Goal: Task Accomplishment & Management: Use online tool/utility

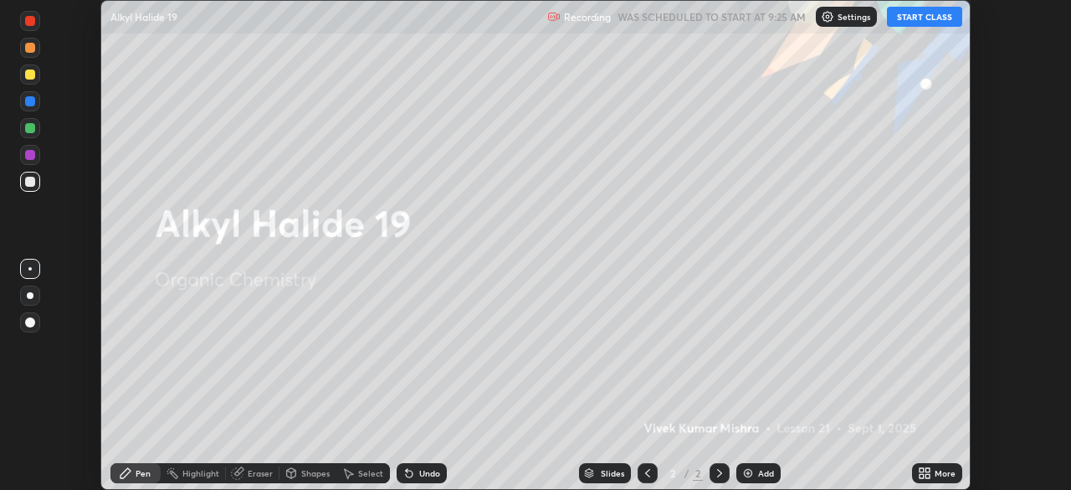
scroll to position [490, 1070]
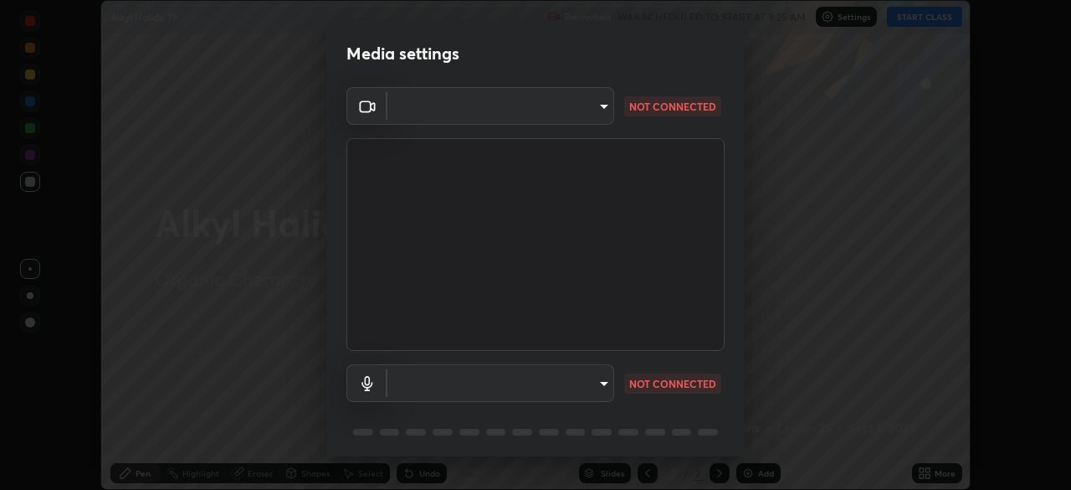
type input "26ea4645ce1167a88714ccf2a1c7b245e82c900ba769eb6e2bf526cec6792837"
click at [573, 377] on body "Erase all Alkyl Halide 19 Recording WAS SCHEDULED TO START AT 9:25 AM Settings …" at bounding box center [535, 245] width 1071 height 490
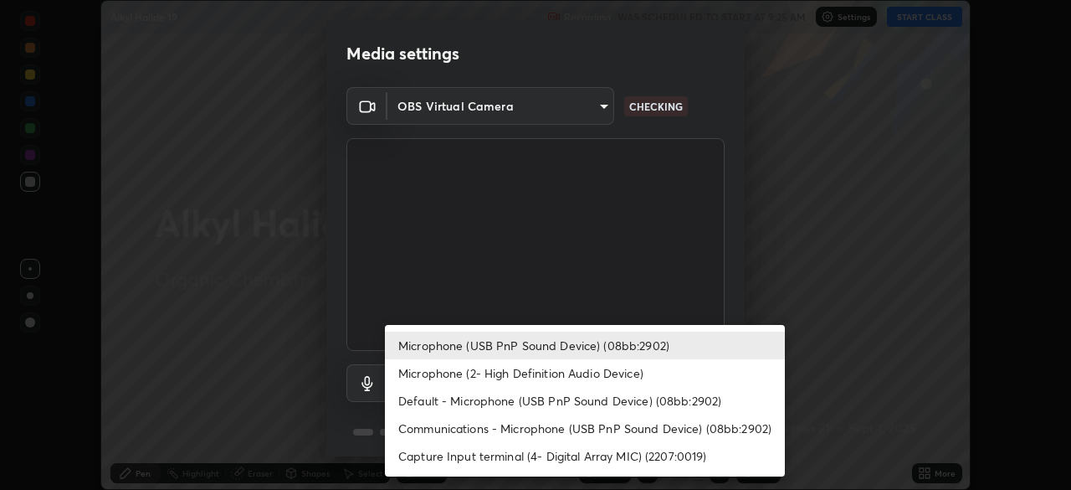
click at [517, 372] on li "Microphone (2- High Definition Audio Device)" at bounding box center [585, 373] width 400 height 28
type input "ef8aa637f57fc0333f9784769bf965df92e4fb51816de824fd7a6962ab809f6c"
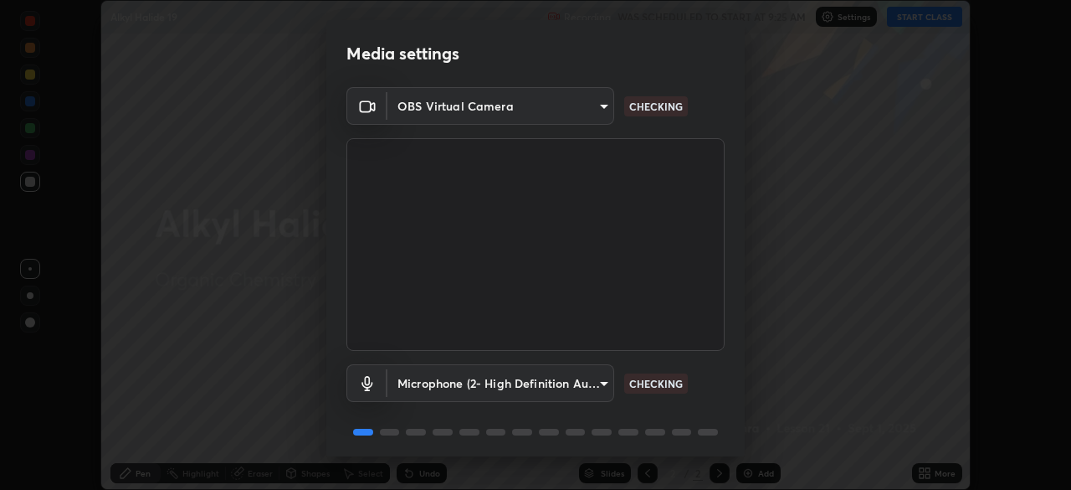
scroll to position [59, 0]
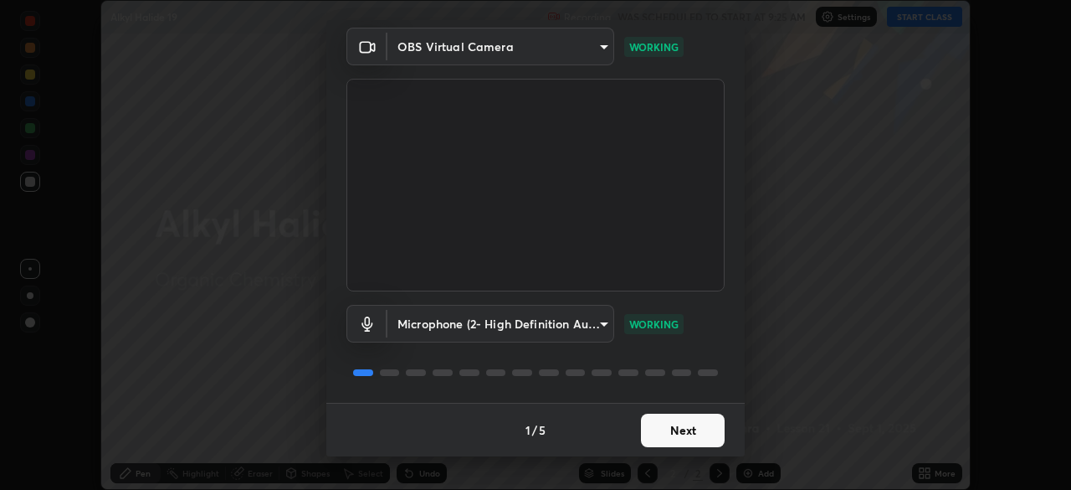
click at [694, 429] on button "Next" at bounding box center [683, 429] width 84 height 33
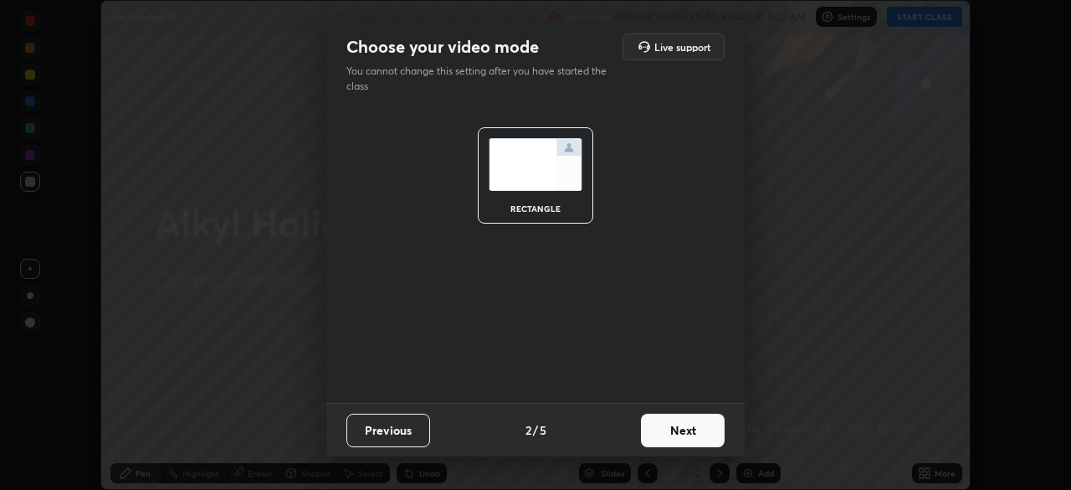
scroll to position [0, 0]
click at [696, 434] on button "Next" at bounding box center [683, 429] width 84 height 33
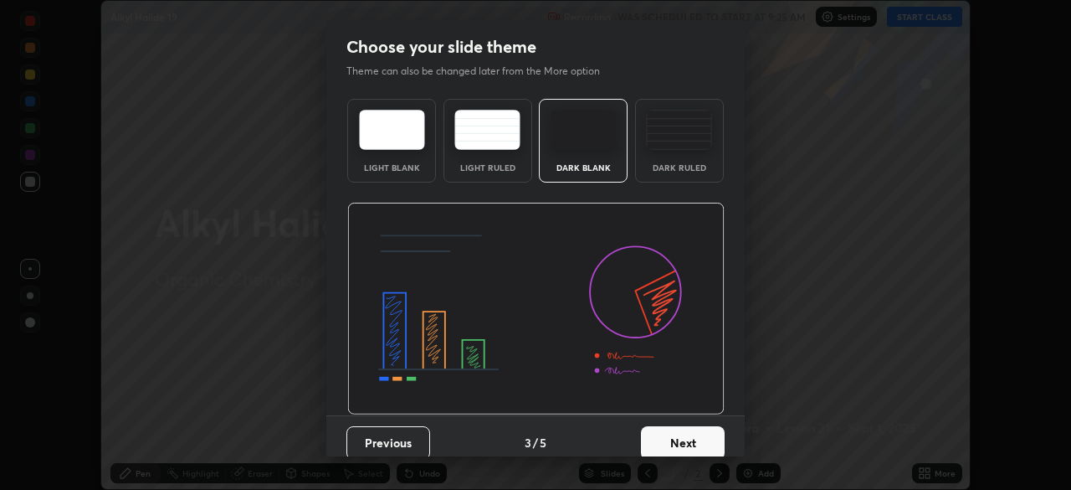
click at [699, 434] on button "Next" at bounding box center [683, 442] width 84 height 33
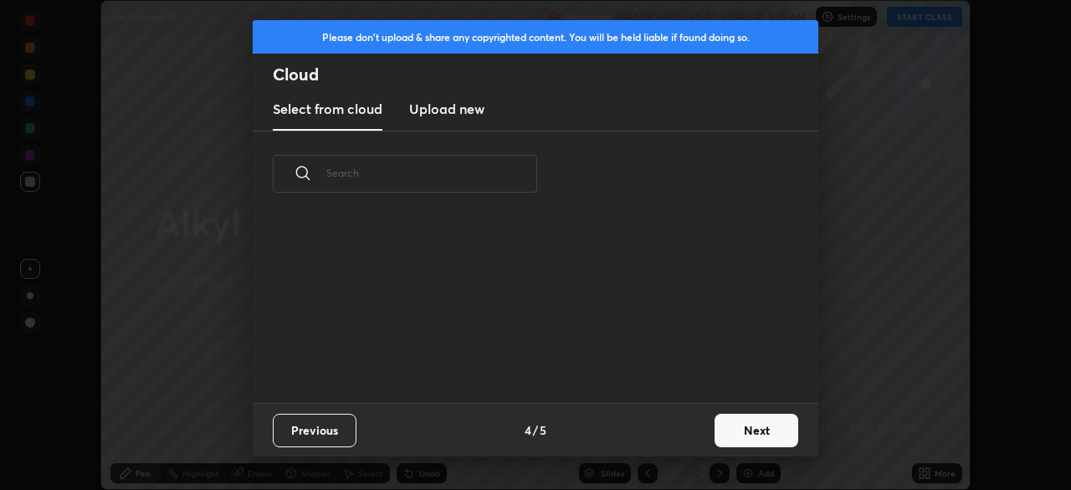
click at [762, 428] on button "Next" at bounding box center [757, 429] width 84 height 33
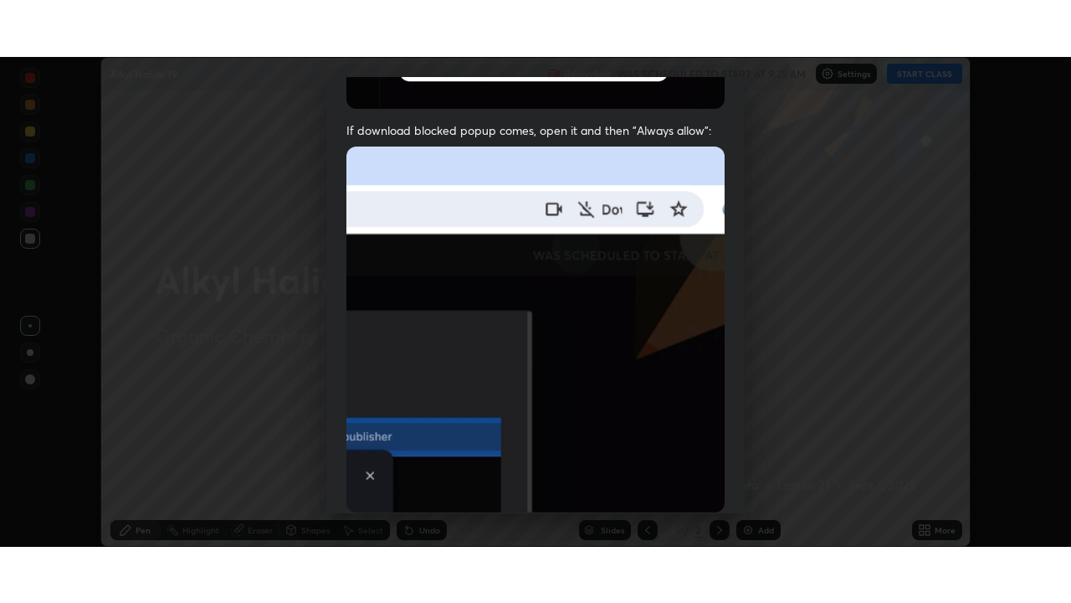
scroll to position [401, 0]
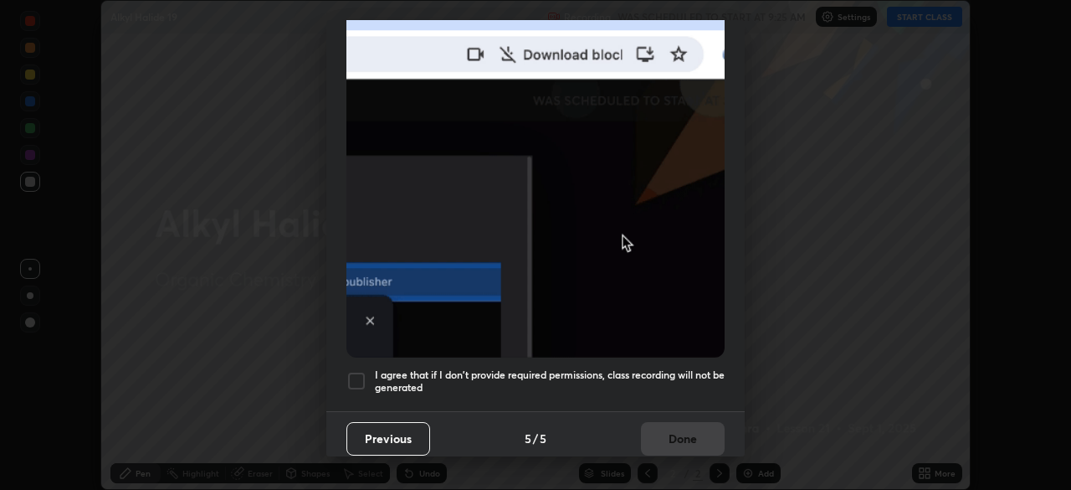
click at [701, 368] on h5 "I agree that if I don't provide required permissions, class recording will not …" at bounding box center [550, 381] width 350 height 26
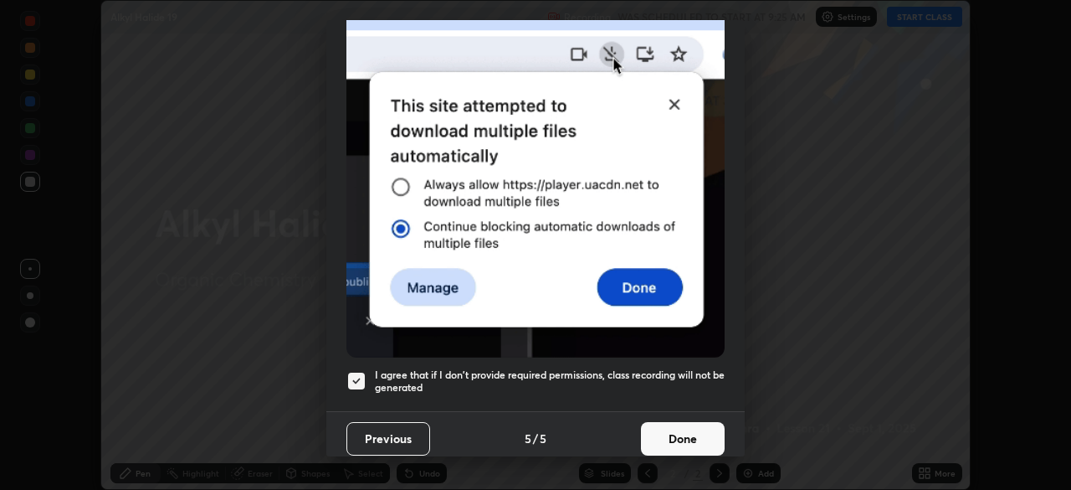
click at [701, 432] on button "Done" at bounding box center [683, 438] width 84 height 33
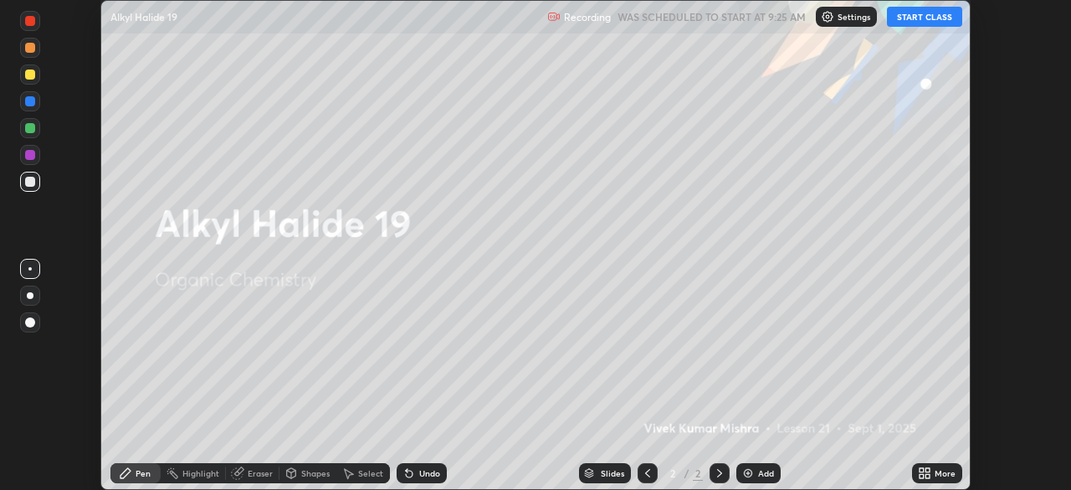
click at [948, 18] on button "START CLASS" at bounding box center [924, 17] width 75 height 20
click at [946, 476] on div "More" at bounding box center [945, 473] width 21 height 8
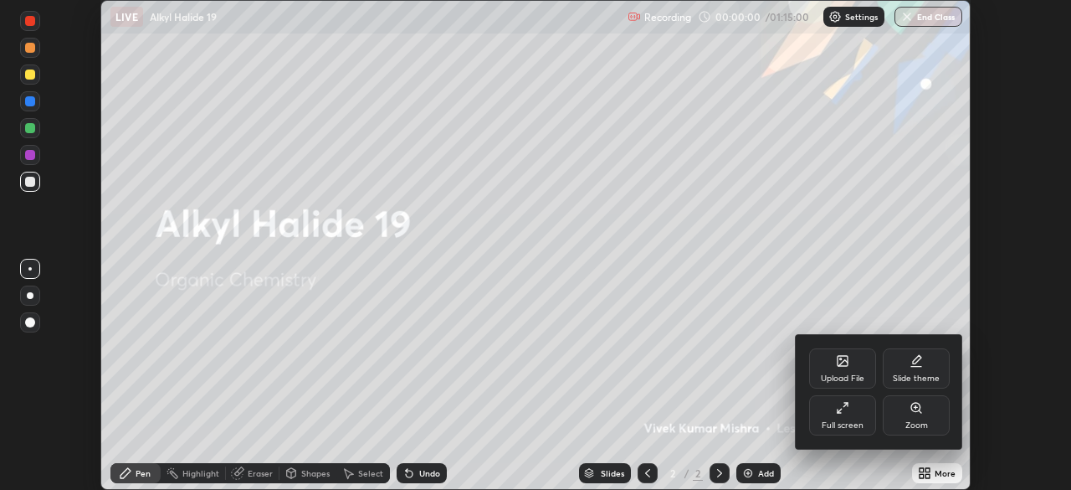
click at [864, 418] on div "Full screen" at bounding box center [842, 415] width 67 height 40
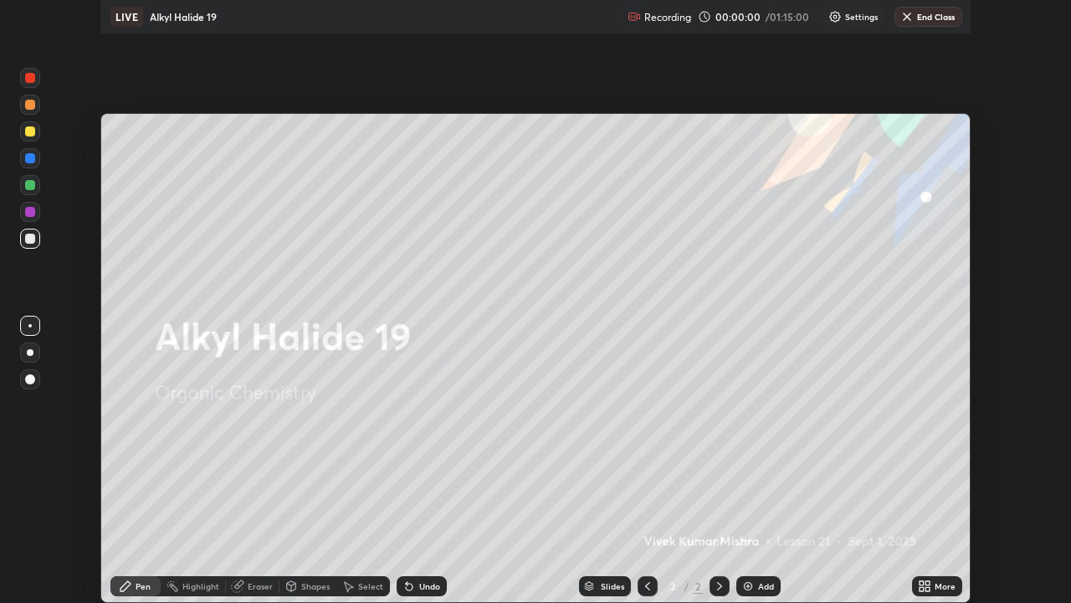
scroll to position [603, 1071]
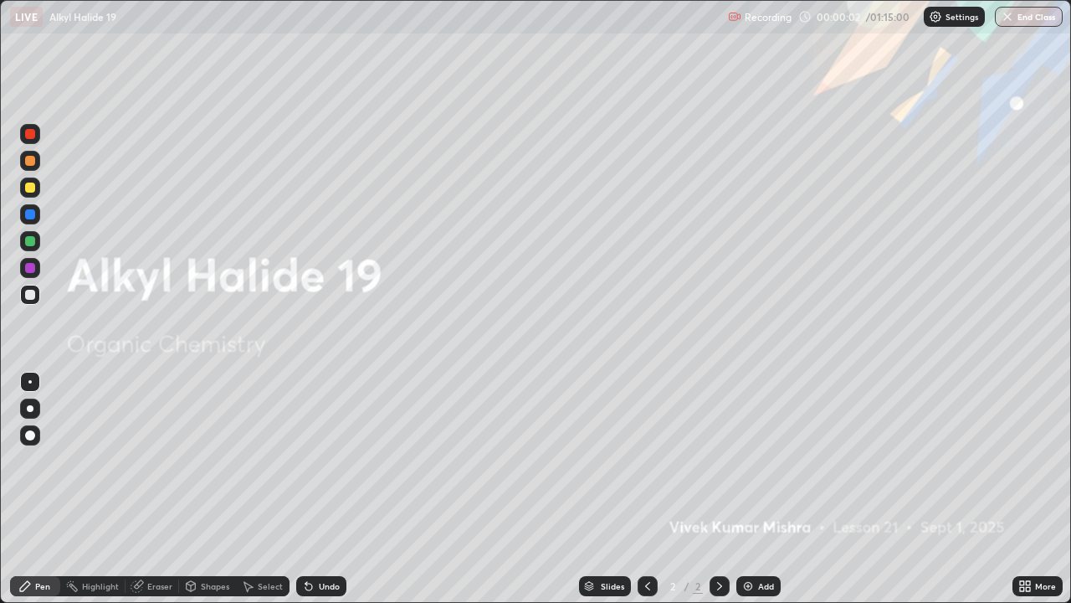
click at [1045, 489] on div "More" at bounding box center [1045, 586] width 21 height 8
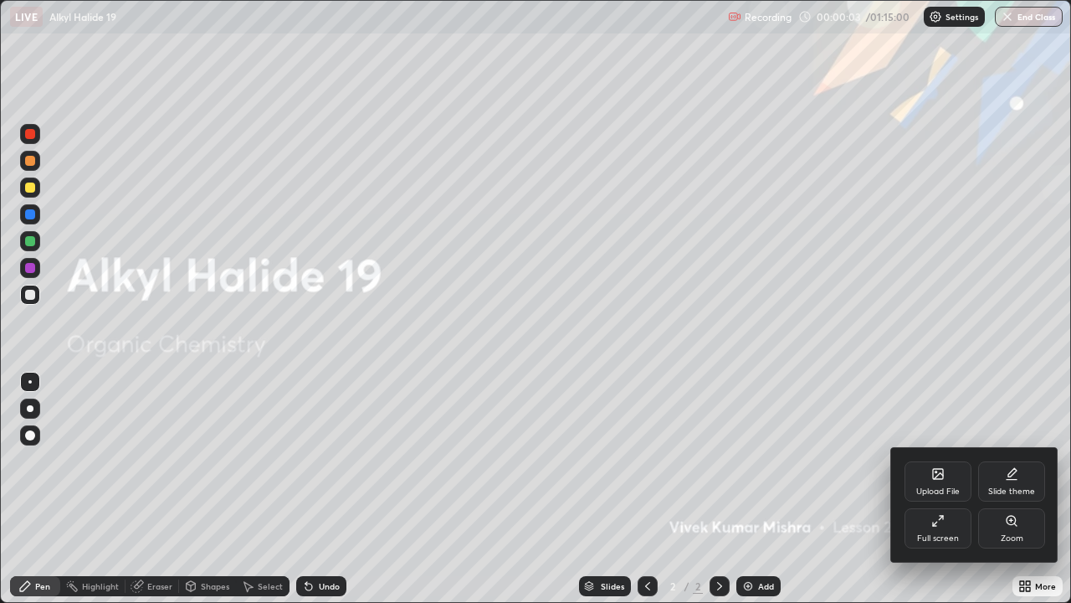
click at [1034, 480] on div "Slide theme" at bounding box center [1011, 481] width 67 height 40
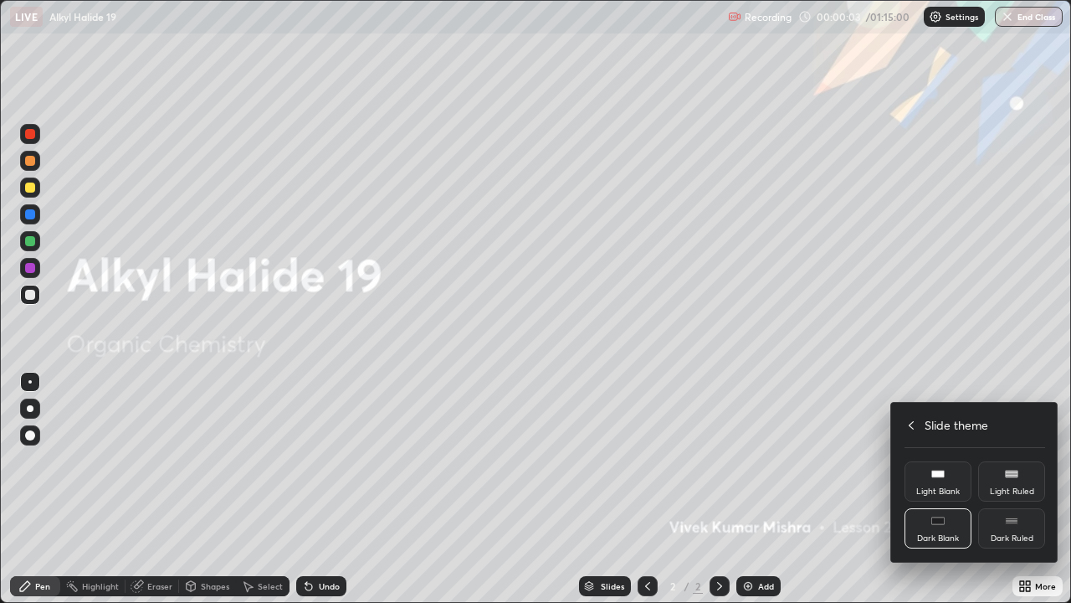
click at [1039, 489] on div "Dark Ruled" at bounding box center [1011, 528] width 67 height 40
click at [911, 427] on icon at bounding box center [911, 424] width 13 height 13
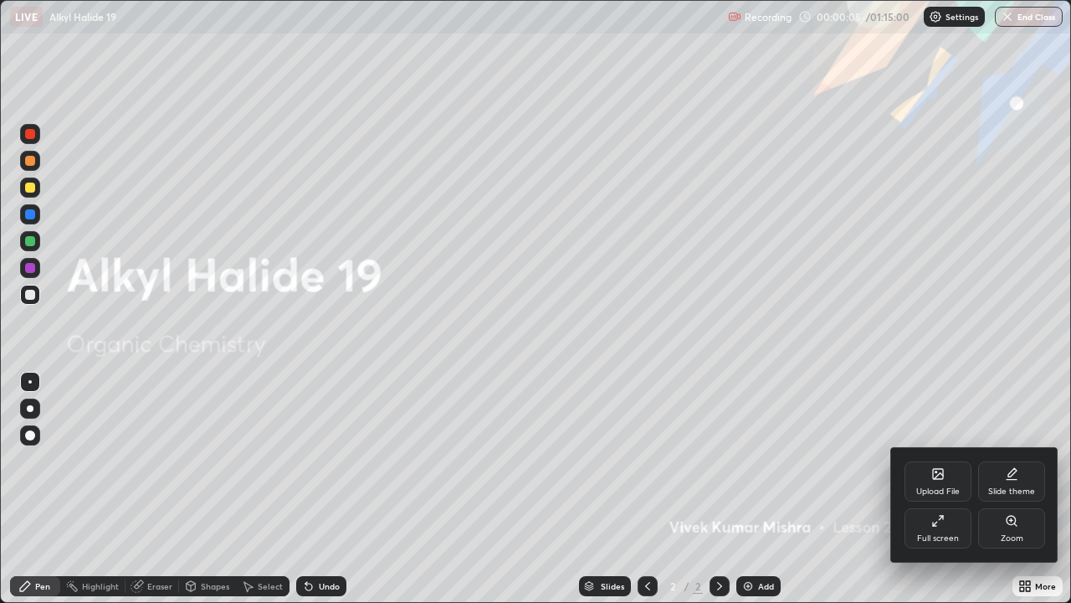
click at [848, 489] on div at bounding box center [535, 301] width 1071 height 603
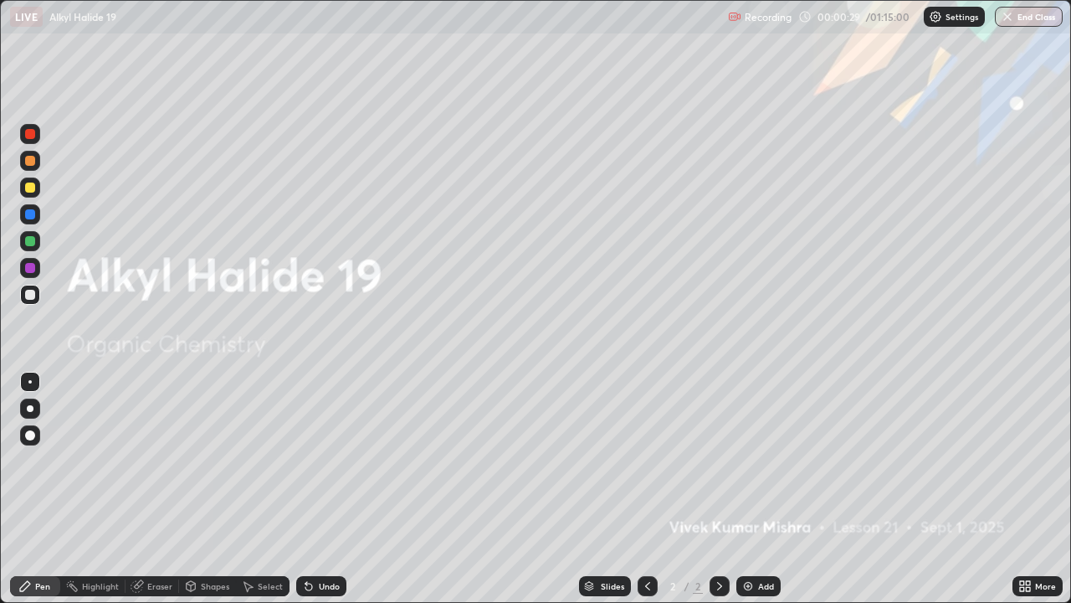
click at [760, 489] on div "Add" at bounding box center [766, 586] width 16 height 8
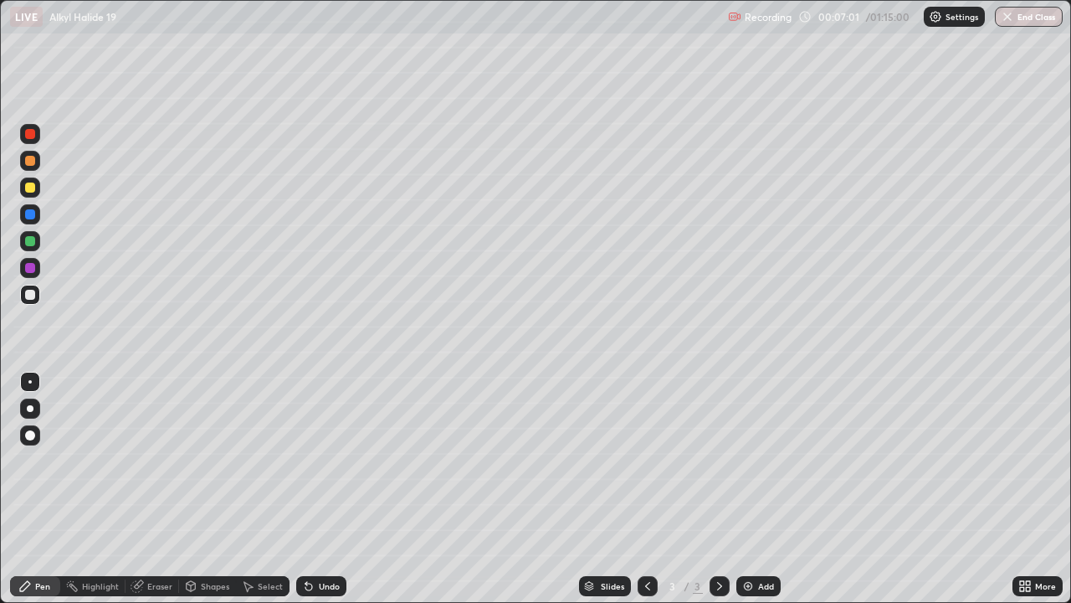
click at [30, 158] on div at bounding box center [30, 161] width 10 height 10
click at [321, 489] on div "Undo" at bounding box center [321, 586] width 50 height 20
click at [760, 489] on div "Add" at bounding box center [766, 586] width 16 height 8
click at [154, 489] on div "Eraser" at bounding box center [159, 586] width 25 height 8
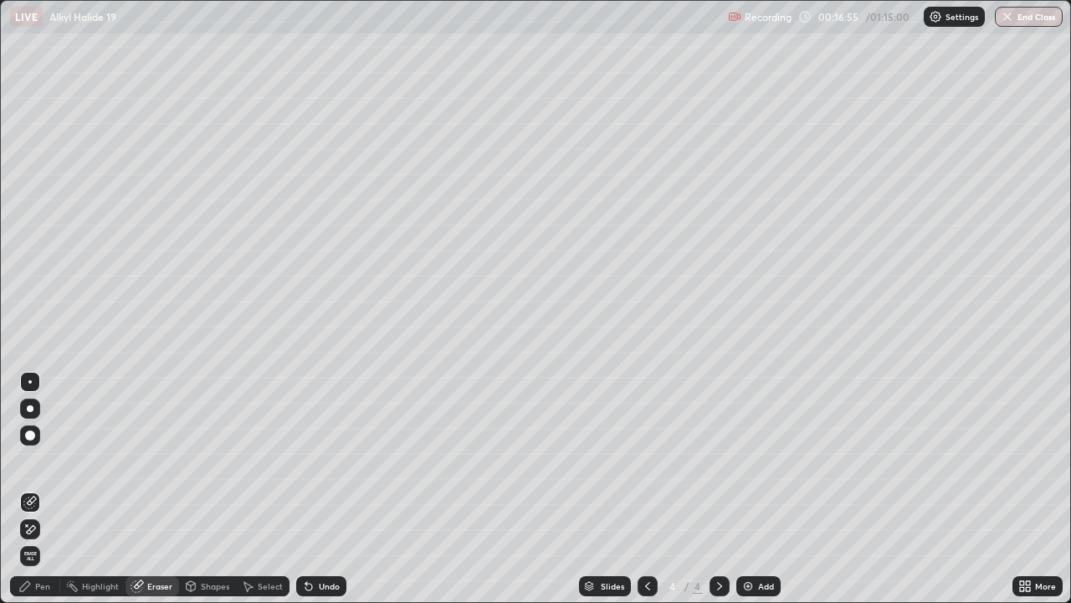
click at [44, 489] on div "Pen" at bounding box center [42, 586] width 15 height 8
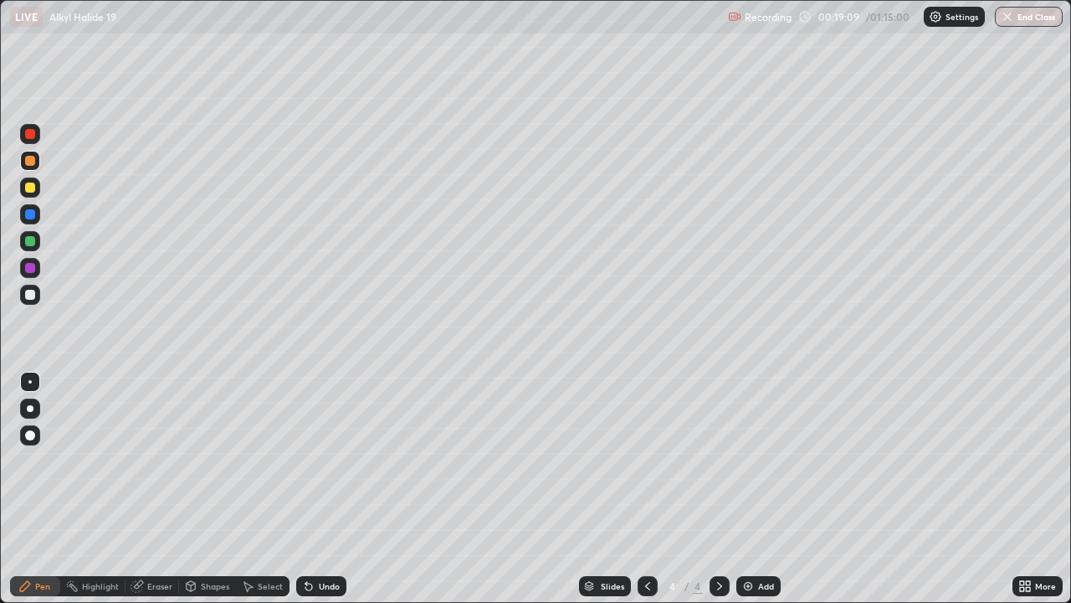
click at [30, 132] on div at bounding box center [30, 134] width 10 height 10
click at [27, 158] on div at bounding box center [30, 161] width 10 height 10
click at [30, 239] on div at bounding box center [30, 241] width 10 height 10
click at [757, 489] on div "Add" at bounding box center [759, 586] width 44 height 20
click at [31, 138] on div at bounding box center [30, 134] width 10 height 10
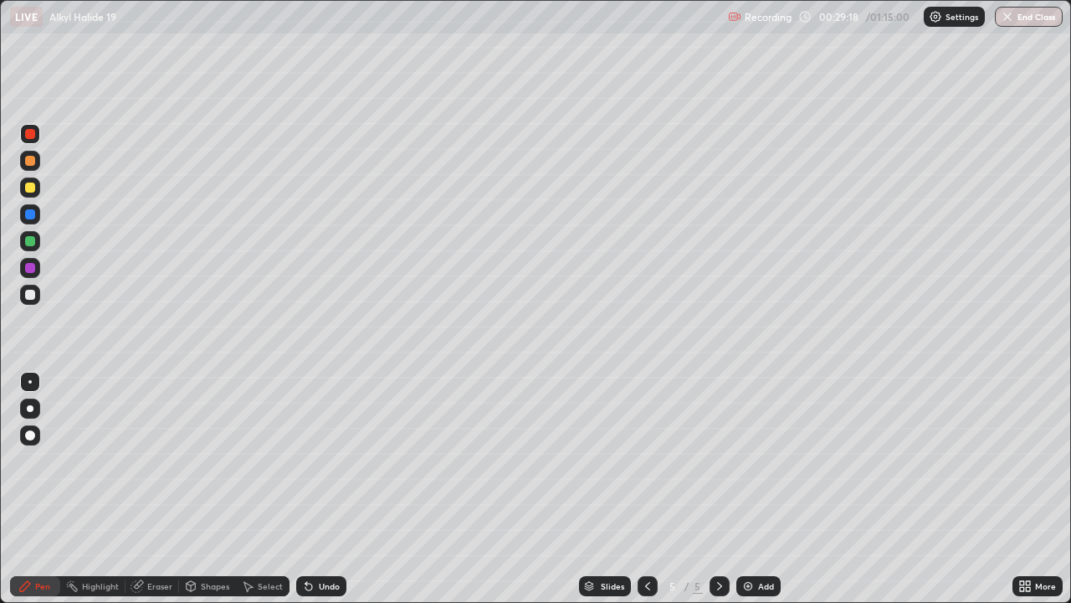
click at [254, 489] on div "Select" at bounding box center [263, 586] width 54 height 20
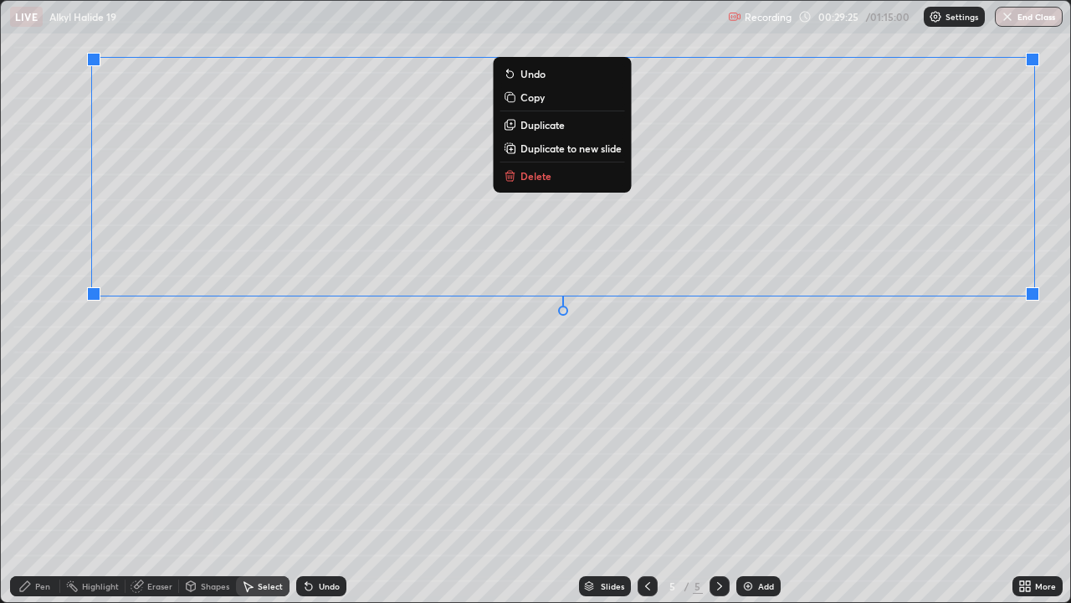
click at [976, 408] on div "0 ° Undo Copy Duplicate Duplicate to new slide Delete" at bounding box center [536, 301] width 1070 height 601
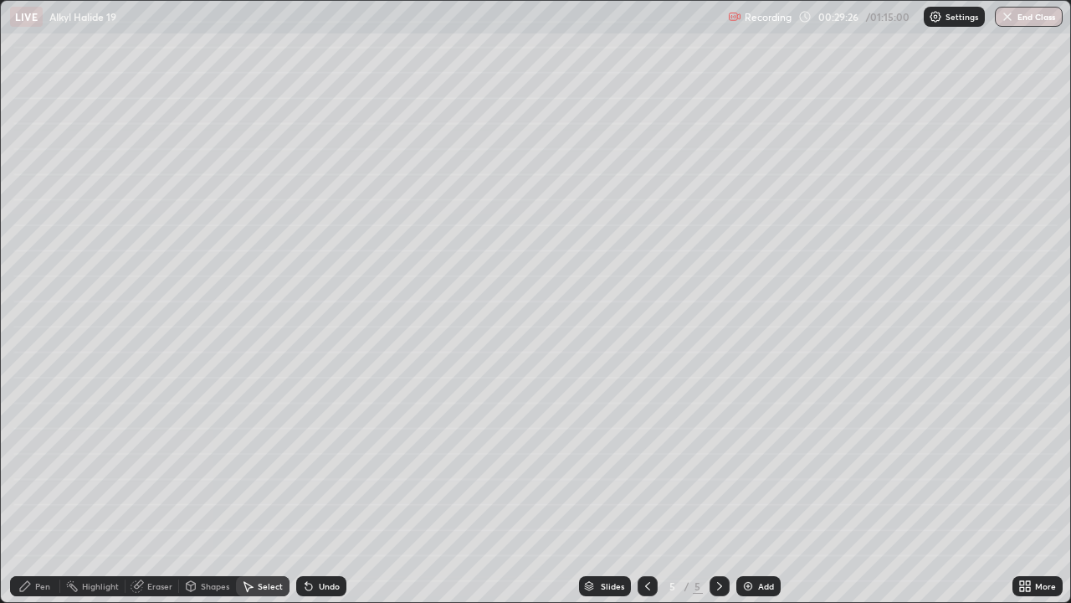
click at [36, 489] on div "Pen" at bounding box center [35, 586] width 50 height 20
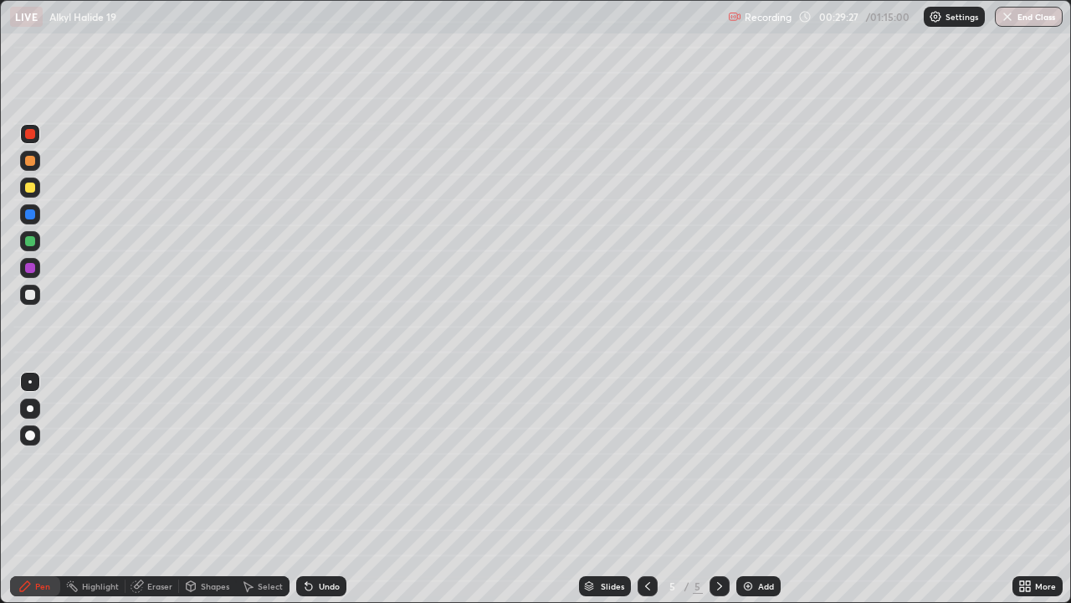
click at [28, 264] on div at bounding box center [30, 268] width 10 height 10
click at [29, 294] on div at bounding box center [30, 295] width 10 height 10
click at [763, 489] on div "Add" at bounding box center [766, 586] width 16 height 8
click at [29, 242] on div at bounding box center [30, 241] width 10 height 10
click at [646, 489] on icon at bounding box center [647, 585] width 13 height 13
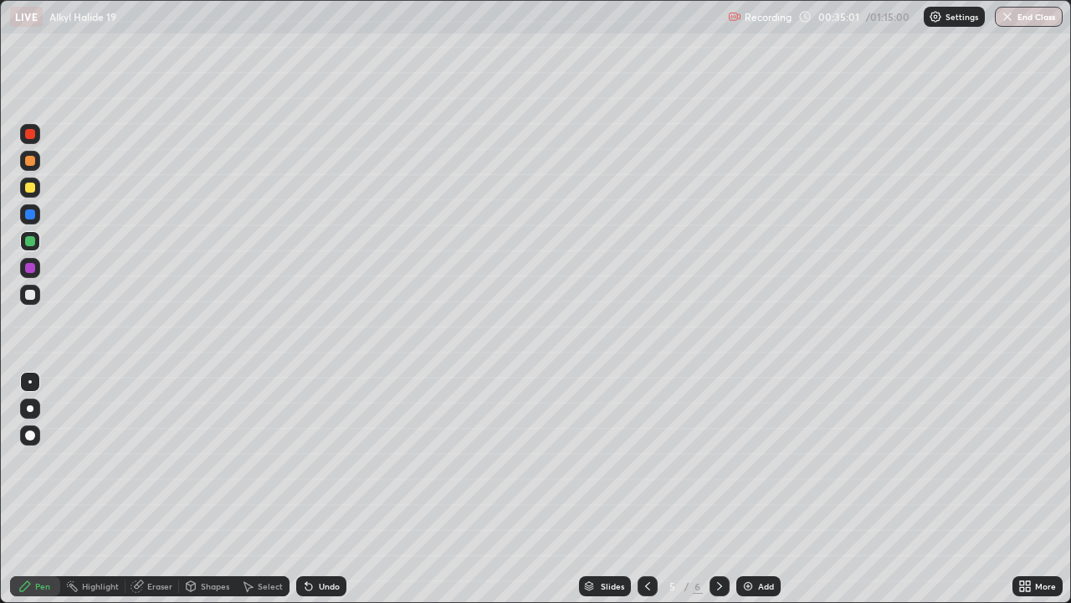
click at [717, 489] on icon at bounding box center [719, 586] width 5 height 8
click at [646, 489] on icon at bounding box center [647, 585] width 13 height 13
click at [645, 489] on icon at bounding box center [647, 586] width 5 height 8
click at [718, 489] on icon at bounding box center [719, 585] width 13 height 13
click at [716, 489] on icon at bounding box center [719, 585] width 13 height 13
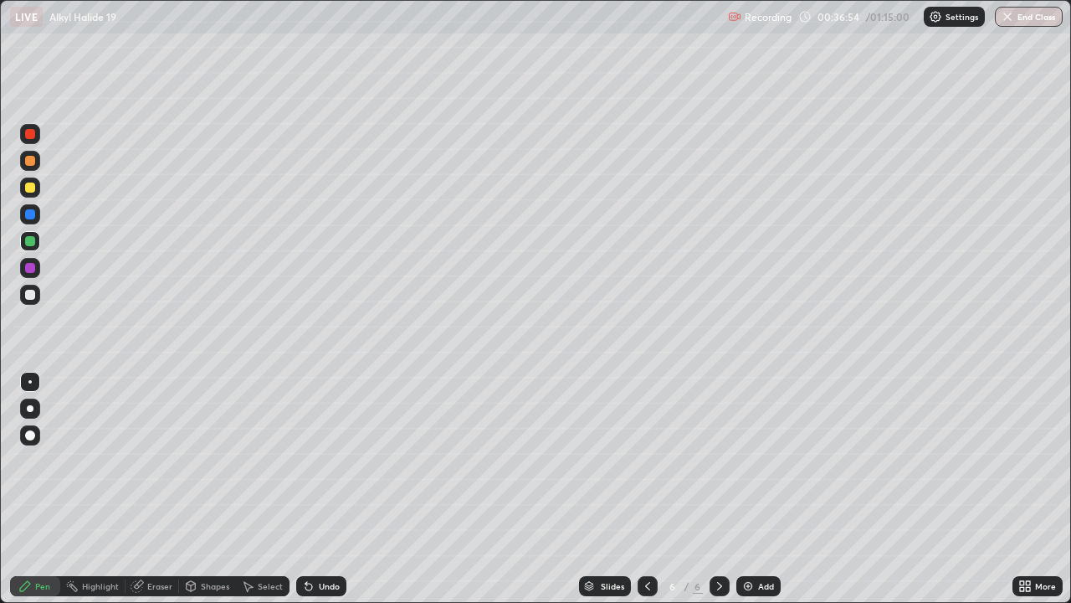
click at [264, 489] on div "Select" at bounding box center [270, 586] width 25 height 8
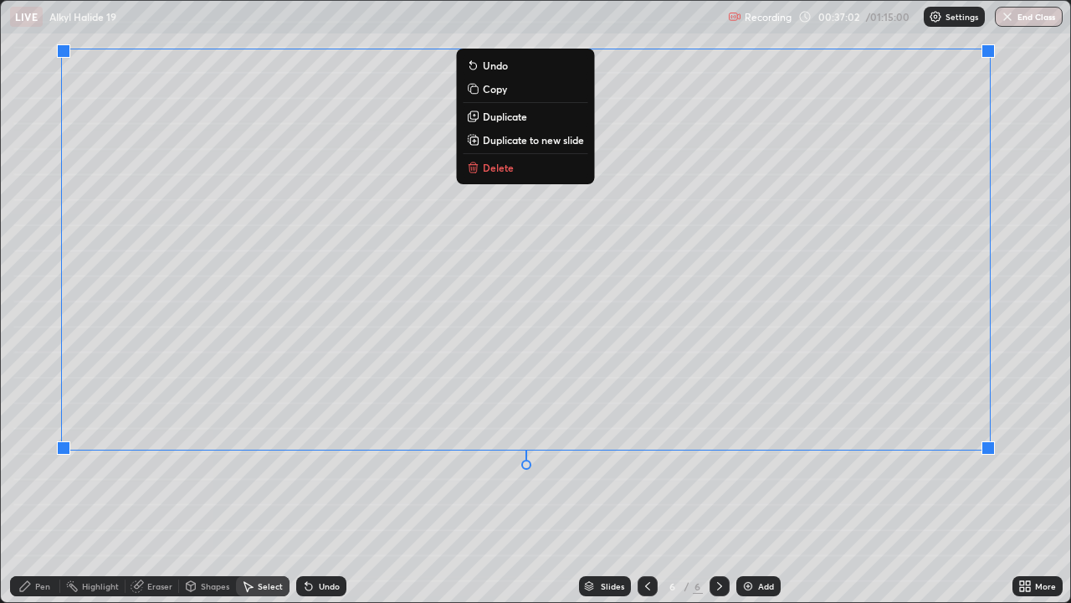
click at [961, 489] on div "0 ° Undo Copy Duplicate Duplicate to new slide Delete" at bounding box center [536, 301] width 1070 height 601
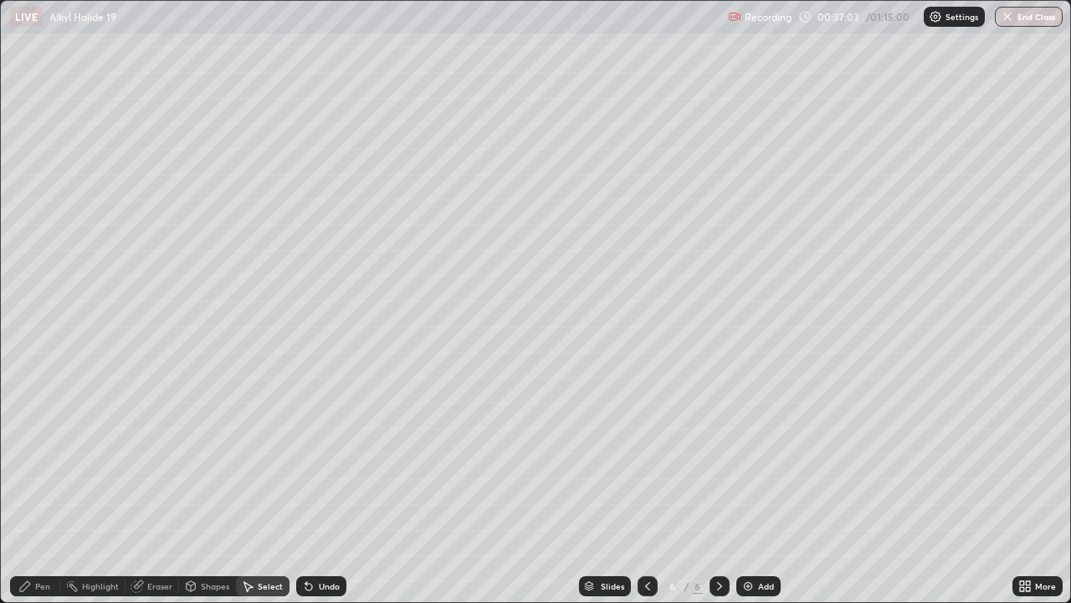
click at [46, 489] on div "Pen" at bounding box center [35, 586] width 50 height 20
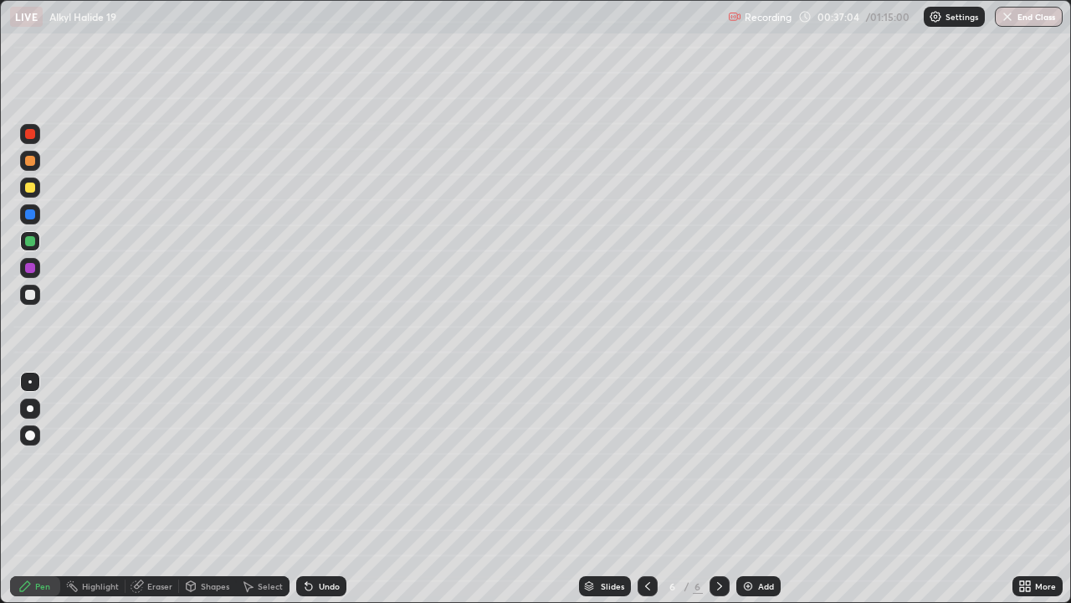
click at [29, 293] on div at bounding box center [30, 295] width 10 height 10
click at [319, 489] on div "Undo" at bounding box center [329, 586] width 21 height 8
click at [33, 240] on div at bounding box center [30, 241] width 10 height 10
click at [762, 489] on div "Add" at bounding box center [759, 586] width 44 height 20
click at [34, 295] on div at bounding box center [30, 295] width 10 height 10
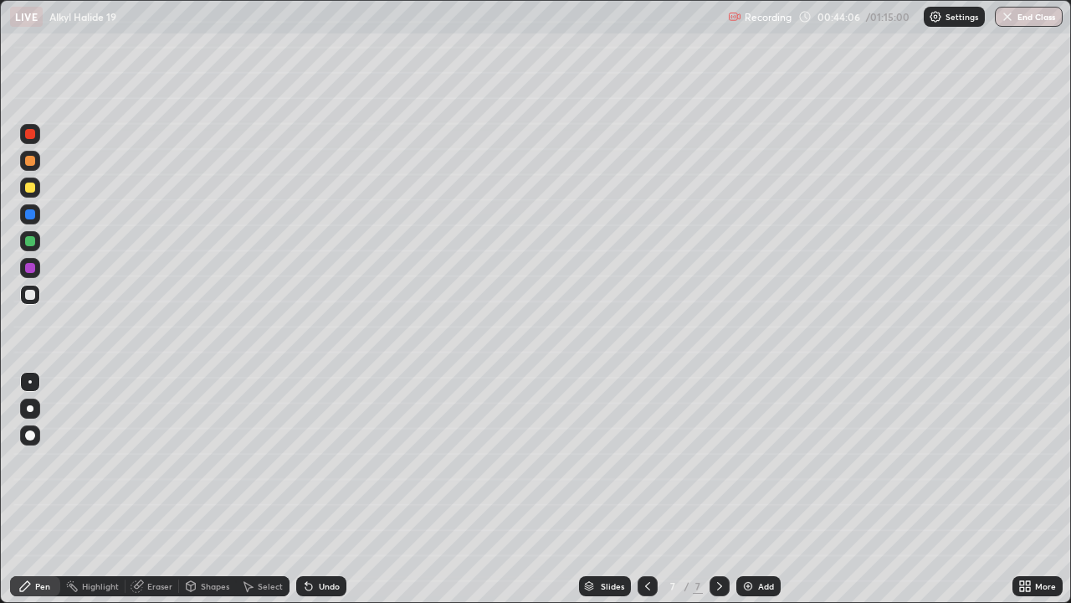
click at [28, 240] on div at bounding box center [30, 241] width 10 height 10
click at [29, 293] on div at bounding box center [30, 295] width 10 height 10
click at [759, 489] on div "Add" at bounding box center [766, 586] width 16 height 8
click at [201, 489] on div "Shapes" at bounding box center [215, 586] width 28 height 8
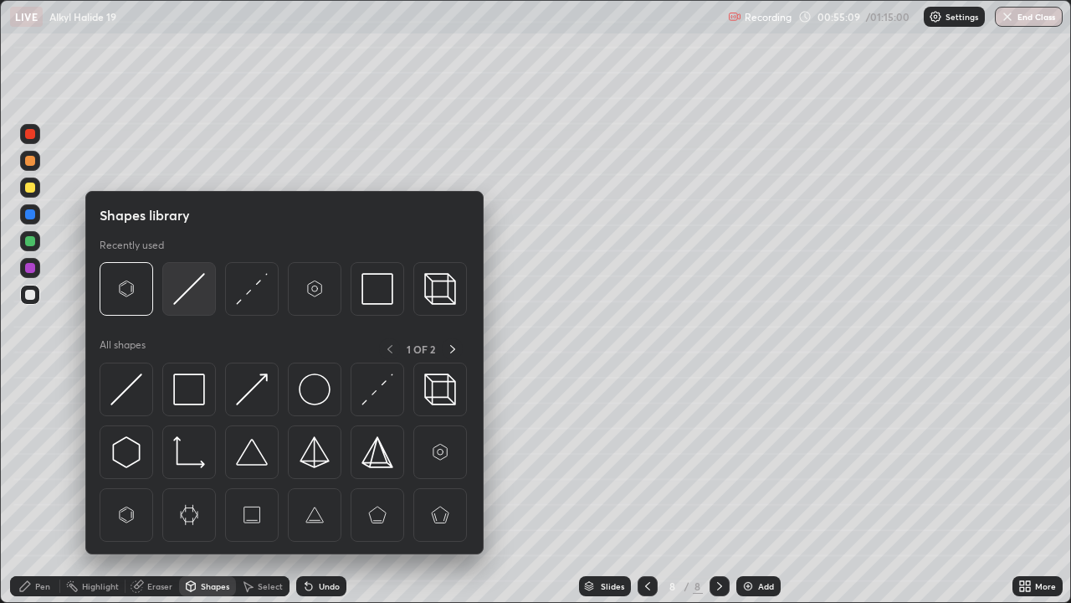
click at [184, 288] on img at bounding box center [189, 289] width 32 height 32
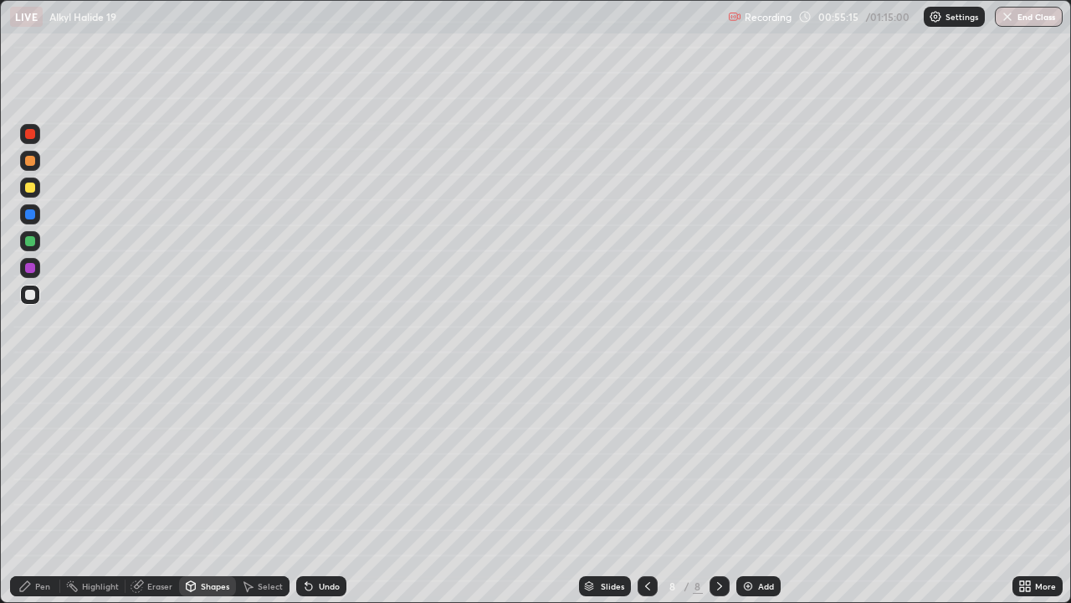
click at [36, 489] on div "Pen" at bounding box center [35, 586] width 50 height 20
click at [38, 270] on div at bounding box center [30, 268] width 20 height 20
click at [29, 192] on div at bounding box center [30, 187] width 10 height 10
click at [759, 489] on div "Add" at bounding box center [759, 586] width 44 height 20
click at [33, 131] on div at bounding box center [30, 134] width 10 height 10
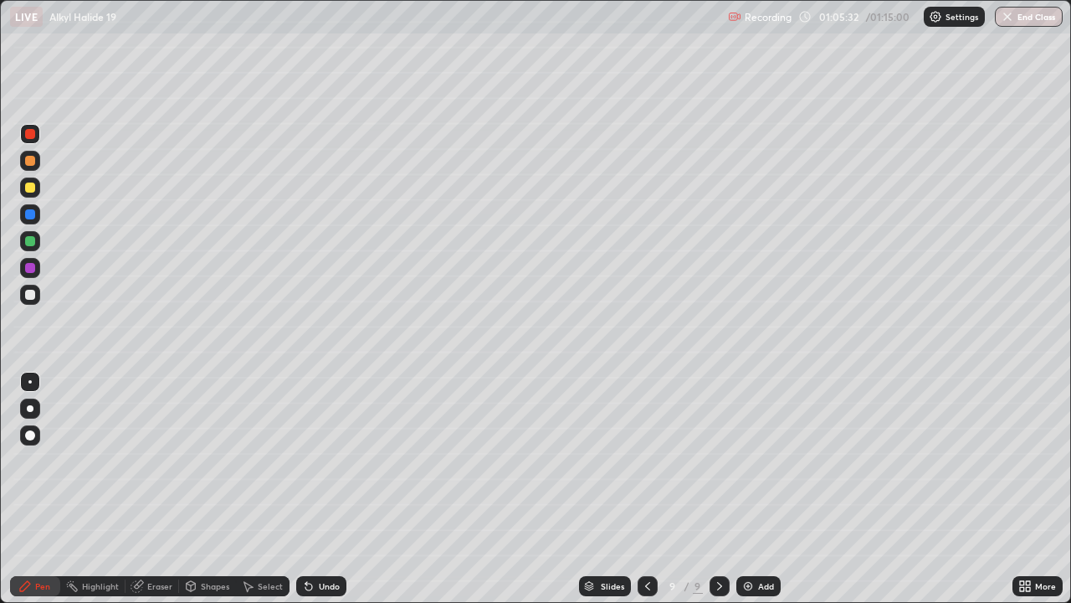
click at [28, 295] on div at bounding box center [30, 295] width 10 height 10
click at [32, 192] on div at bounding box center [30, 187] width 10 height 10
click at [1034, 20] on button "End Class" at bounding box center [1030, 17] width 66 height 20
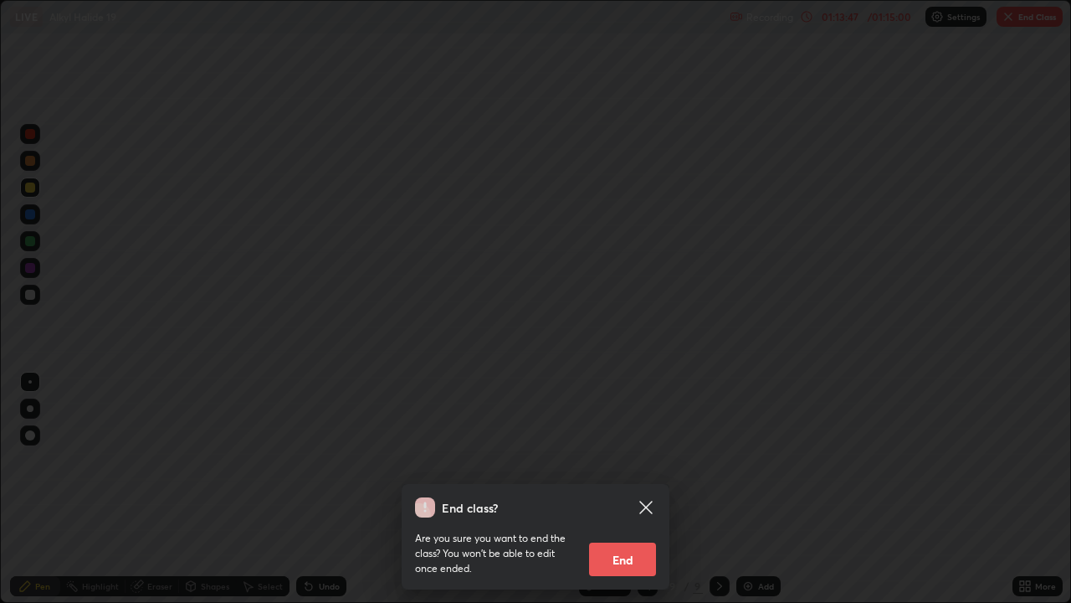
click at [616, 489] on button "End" at bounding box center [622, 558] width 67 height 33
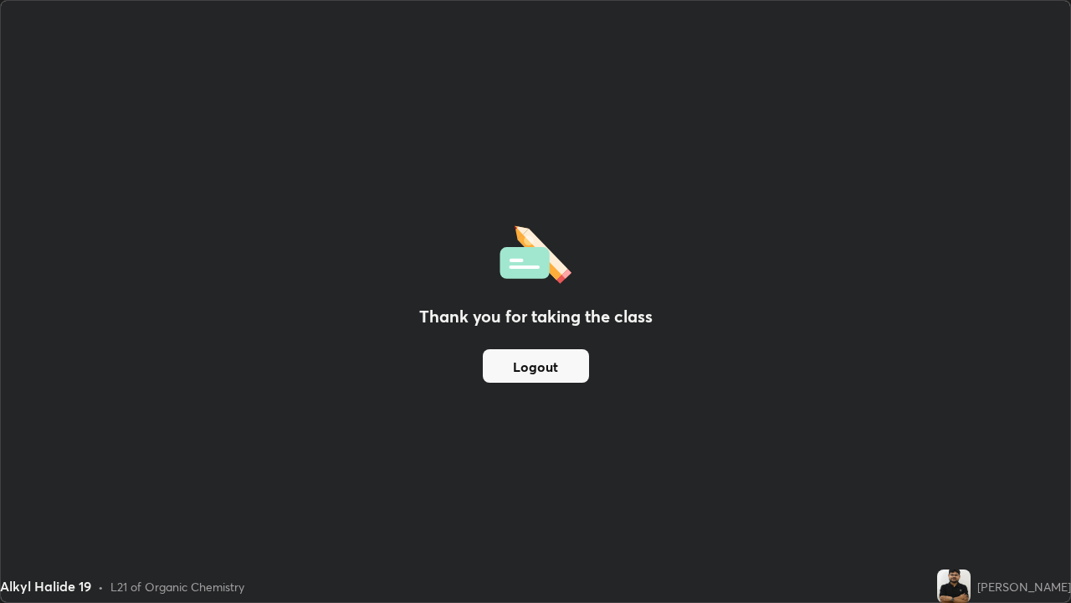
click at [558, 375] on button "Logout" at bounding box center [536, 365] width 106 height 33
